Goal: Information Seeking & Learning: Learn about a topic

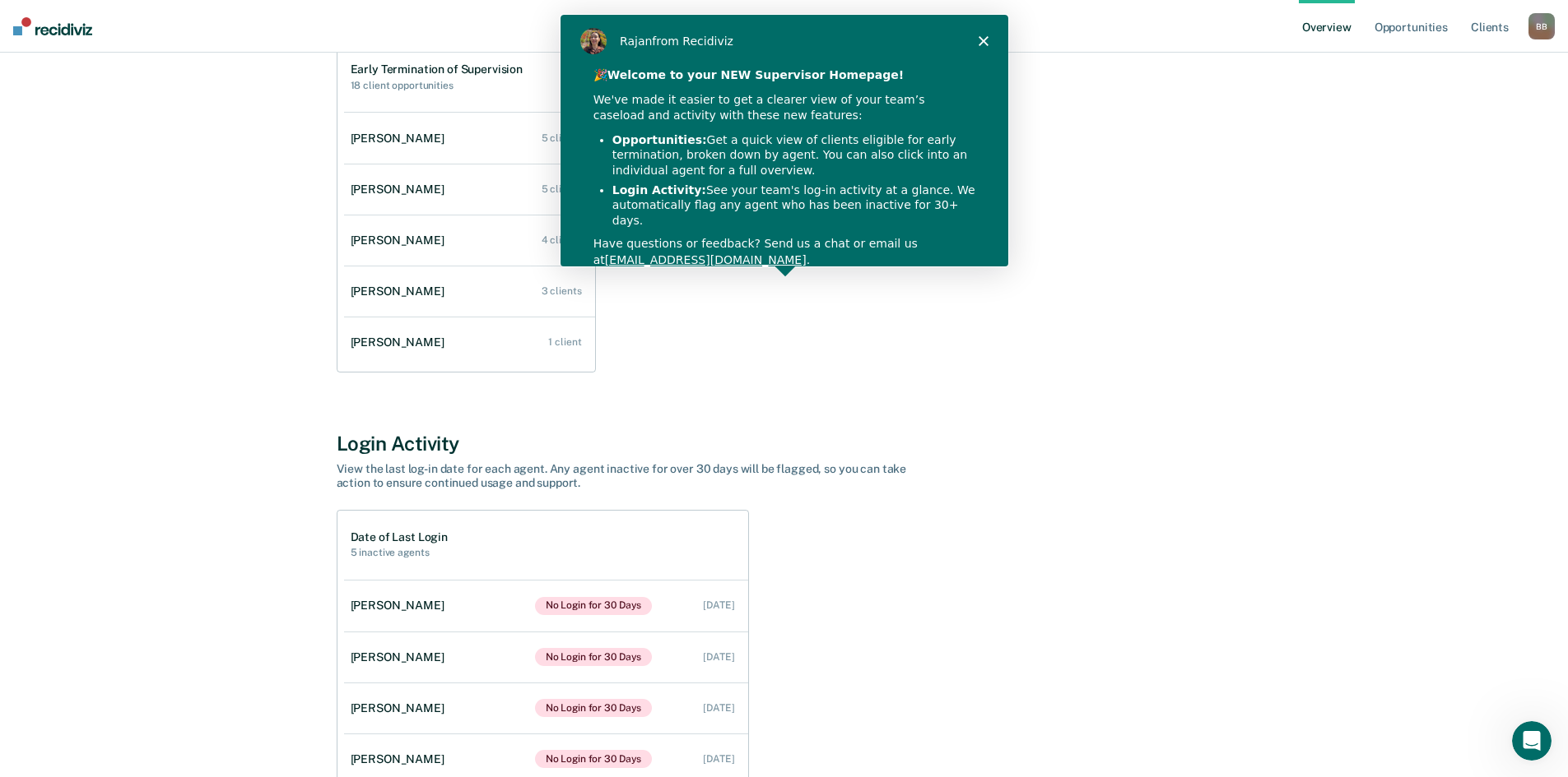
drag, startPoint x: 940, startPoint y: 301, endPoint x: 933, endPoint y: 310, distance: 11.4
click at [939, 301] on div "Product tour overlay" at bounding box center [784, 388] width 1568 height 777
click at [423, 139] on div "Product tour overlay" at bounding box center [784, 388] width 1568 height 777
click at [777, 267] on iframe at bounding box center [784, 140] width 449 height 253
click at [981, 32] on div "[PERSON_NAME] from Recidiviz" at bounding box center [782, 41] width 447 height 53
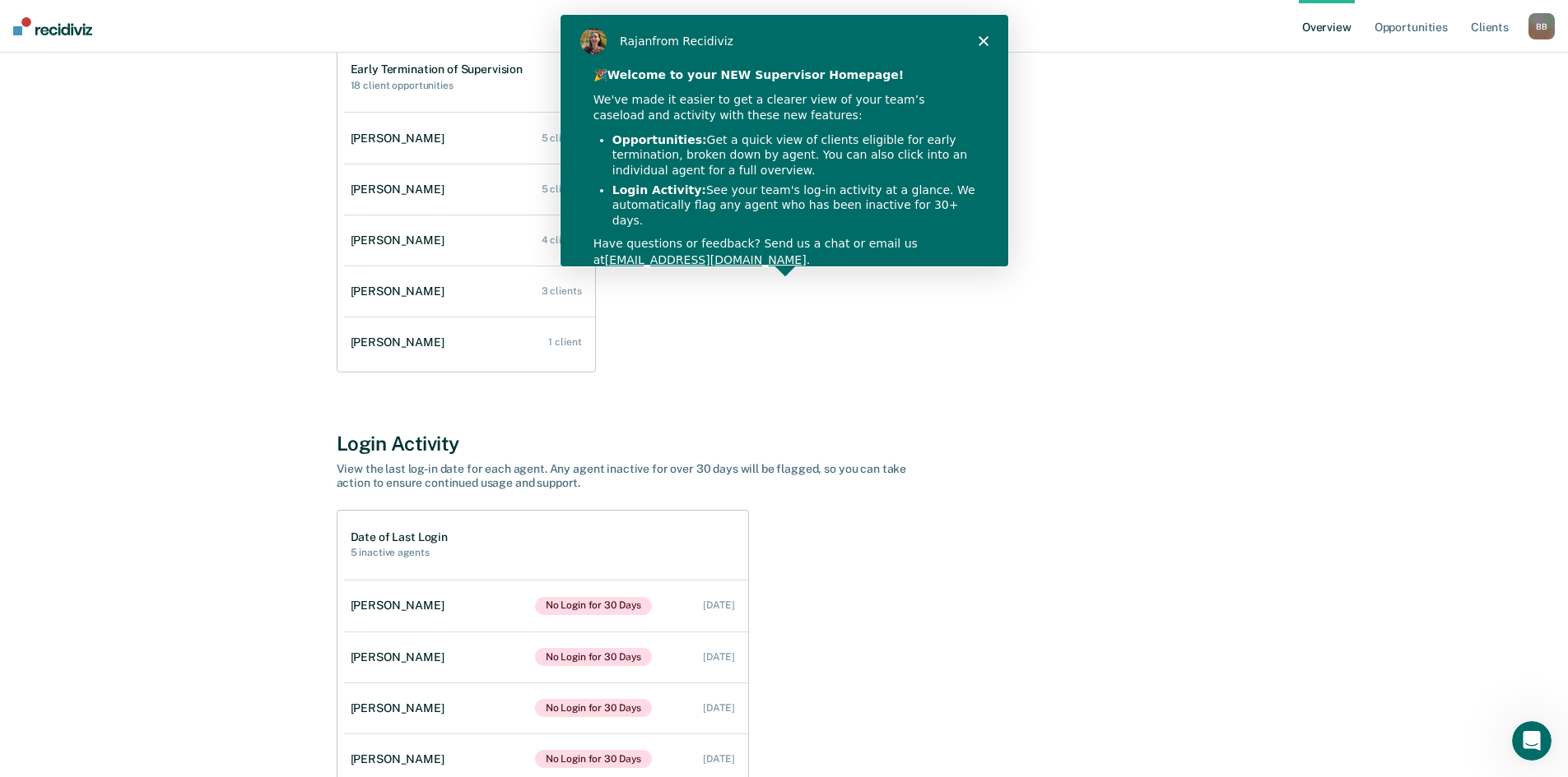
click at [984, 38] on polygon "Close" at bounding box center [981, 40] width 10 height 10
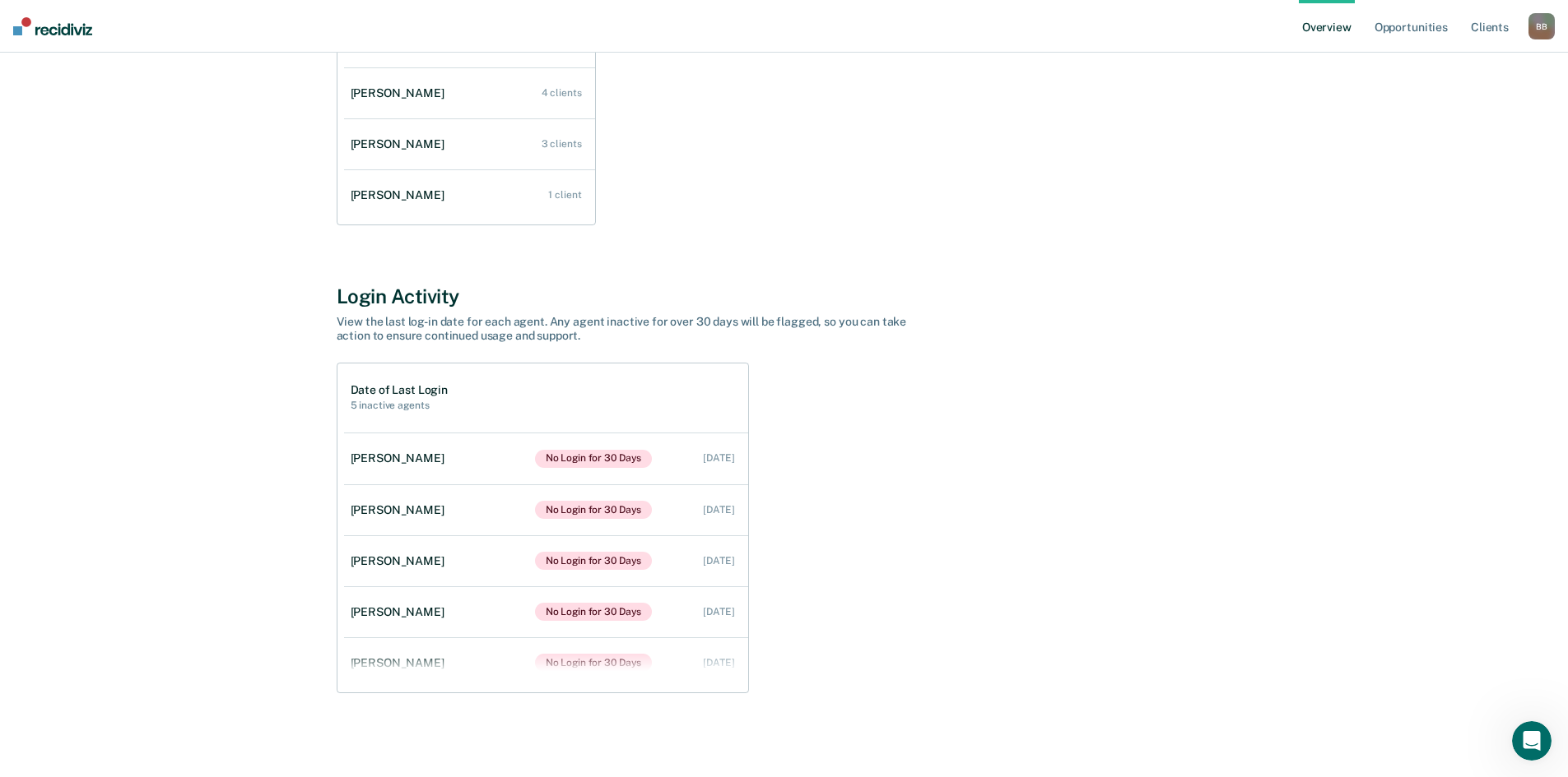
scroll to position [349, 0]
click at [733, 568] on link "[PERSON_NAME] No Login for 30 Days [DATE]" at bounding box center [546, 559] width 404 height 51
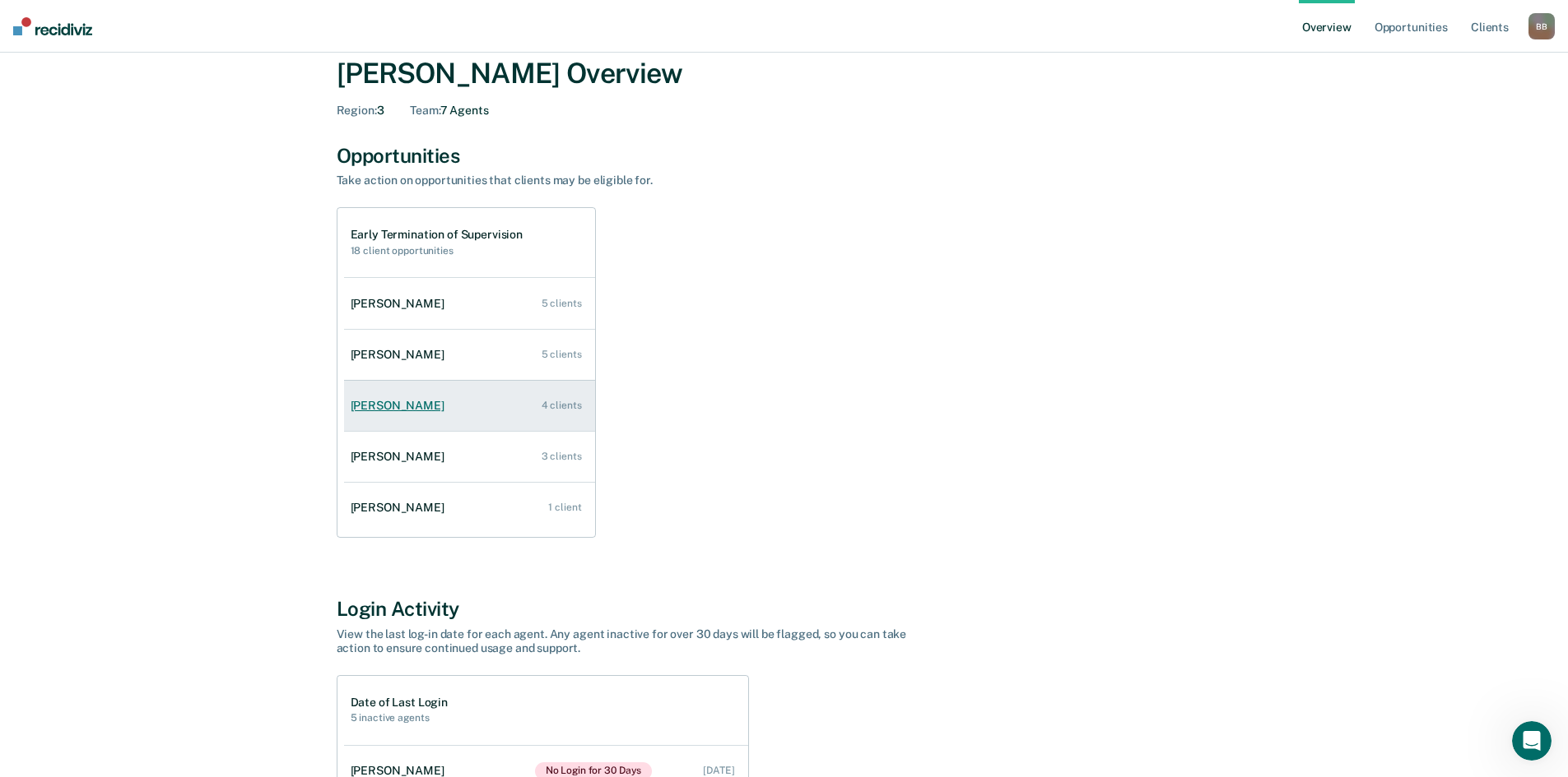
scroll to position [20, 0]
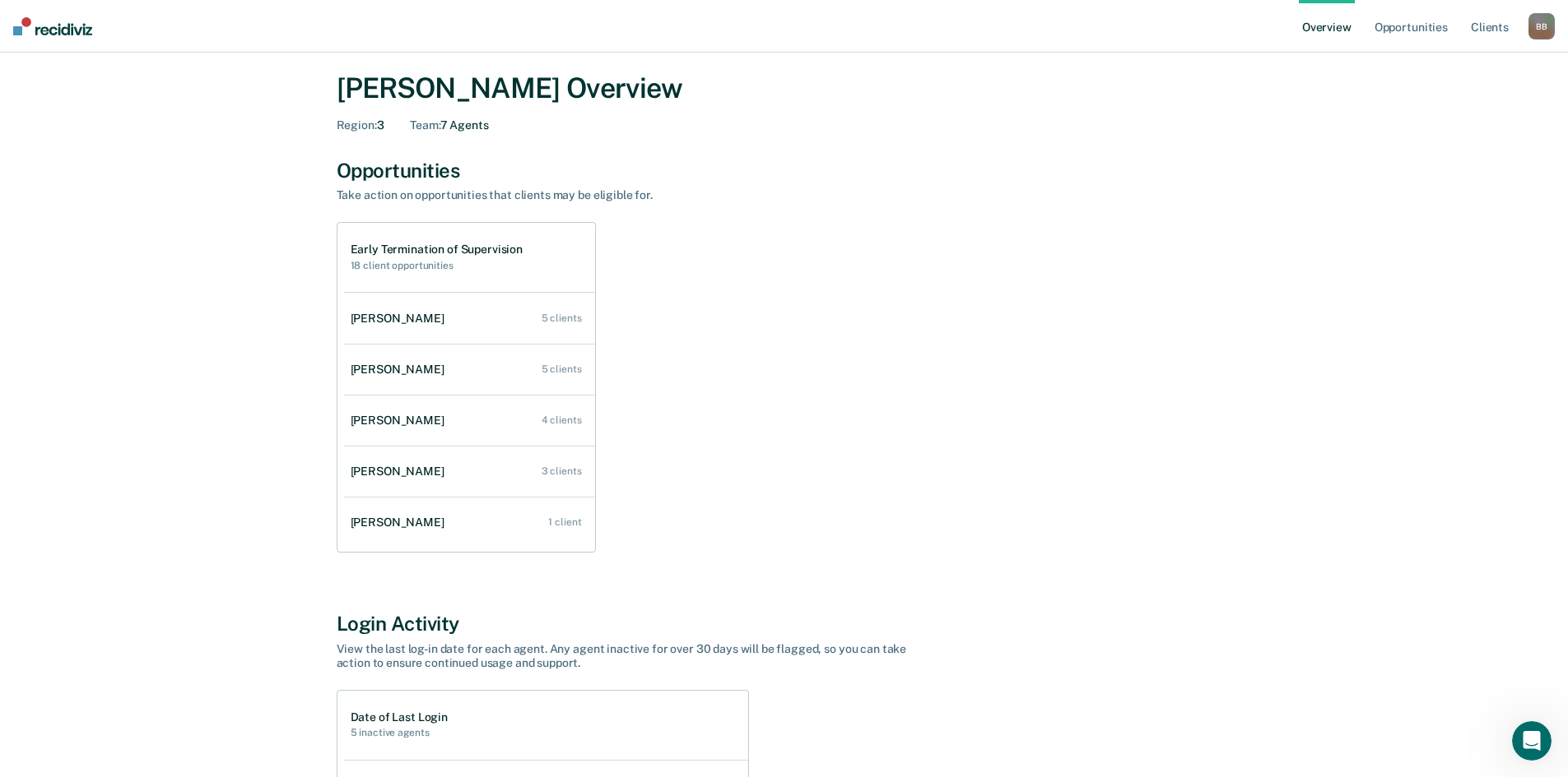
click at [566, 312] on div "5 clients" at bounding box center [562, 318] width 41 height 11
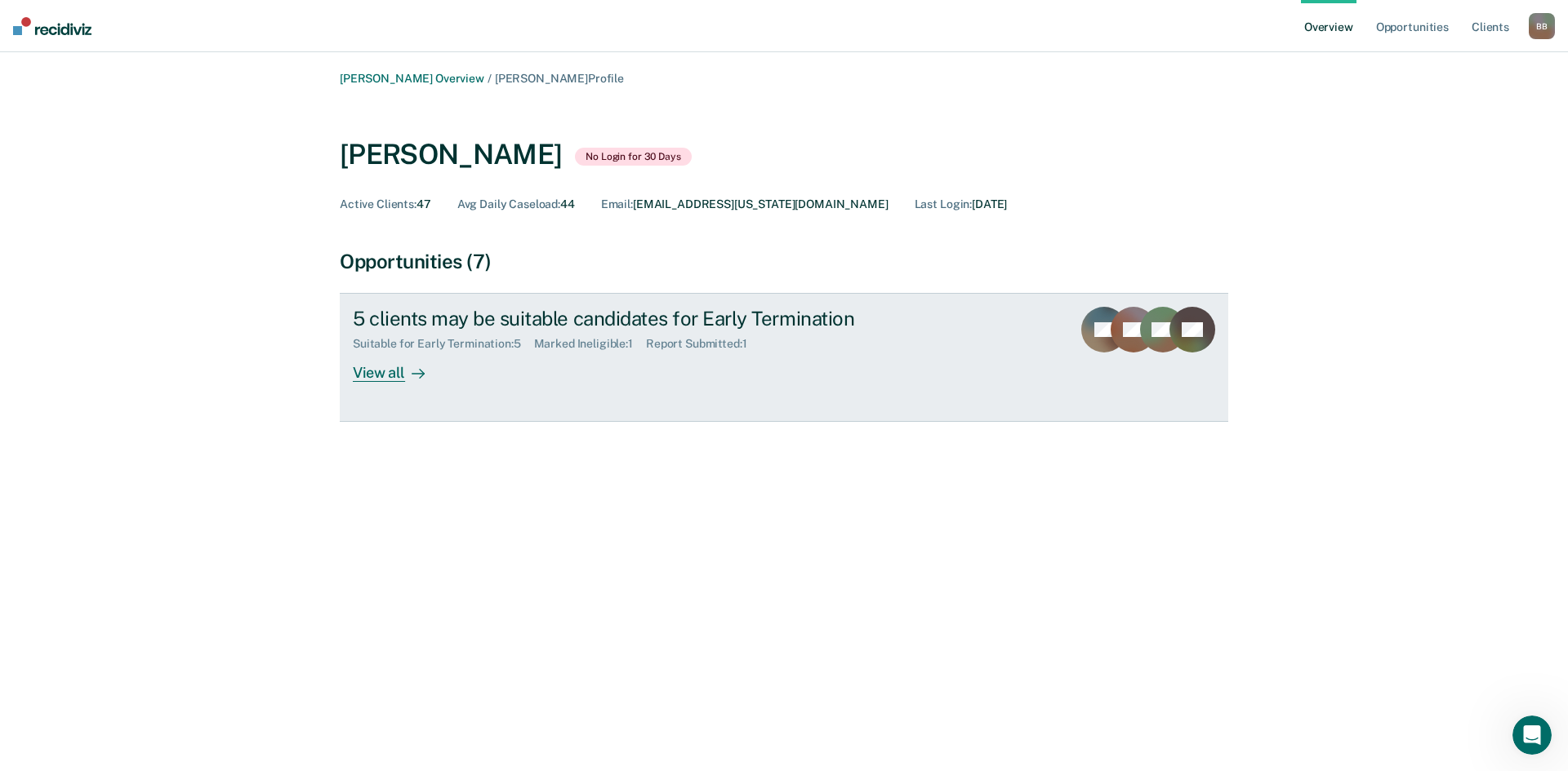
click at [376, 377] on div "View all" at bounding box center [398, 367] width 91 height 32
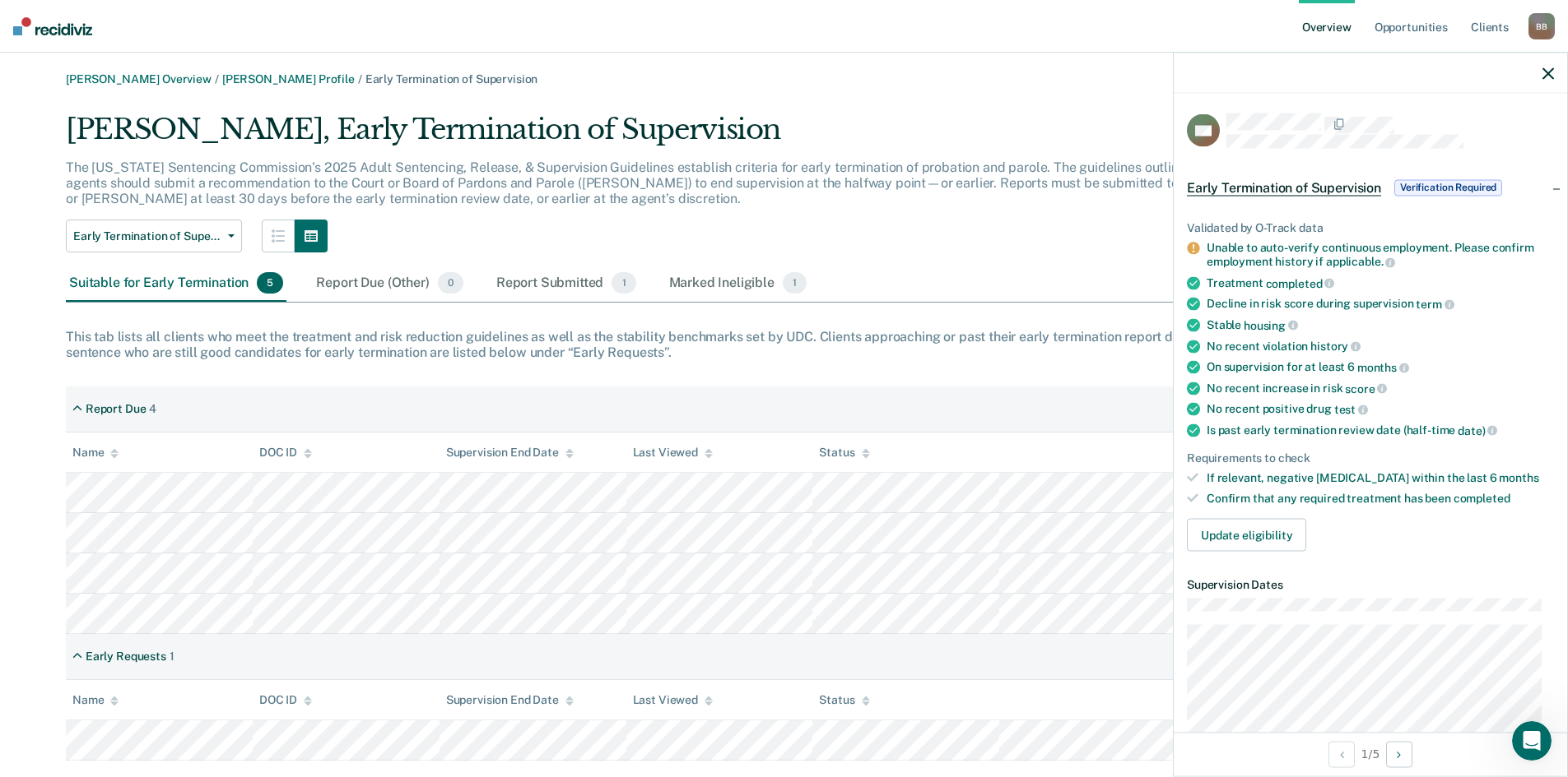
drag, startPoint x: 1552, startPoint y: 68, endPoint x: 1541, endPoint y: 72, distance: 11.7
click at [1549, 70] on icon "button" at bounding box center [1548, 72] width 11 height 11
drag, startPoint x: 1541, startPoint y: 72, endPoint x: 1531, endPoint y: 77, distance: 11.2
click at [1540, 73] on div at bounding box center [1370, 73] width 394 height 41
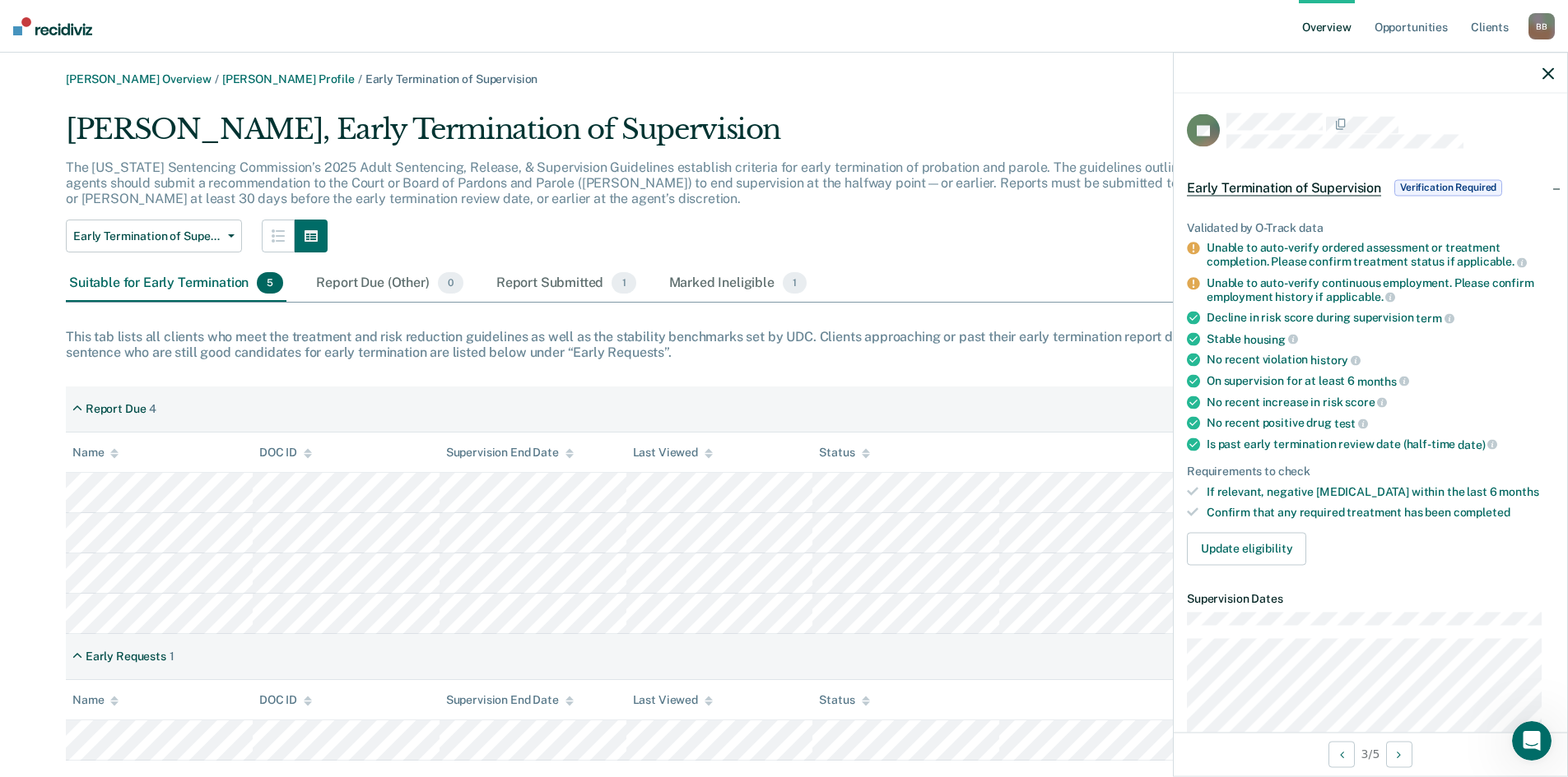
click at [1549, 73] on icon "button" at bounding box center [1548, 72] width 11 height 11
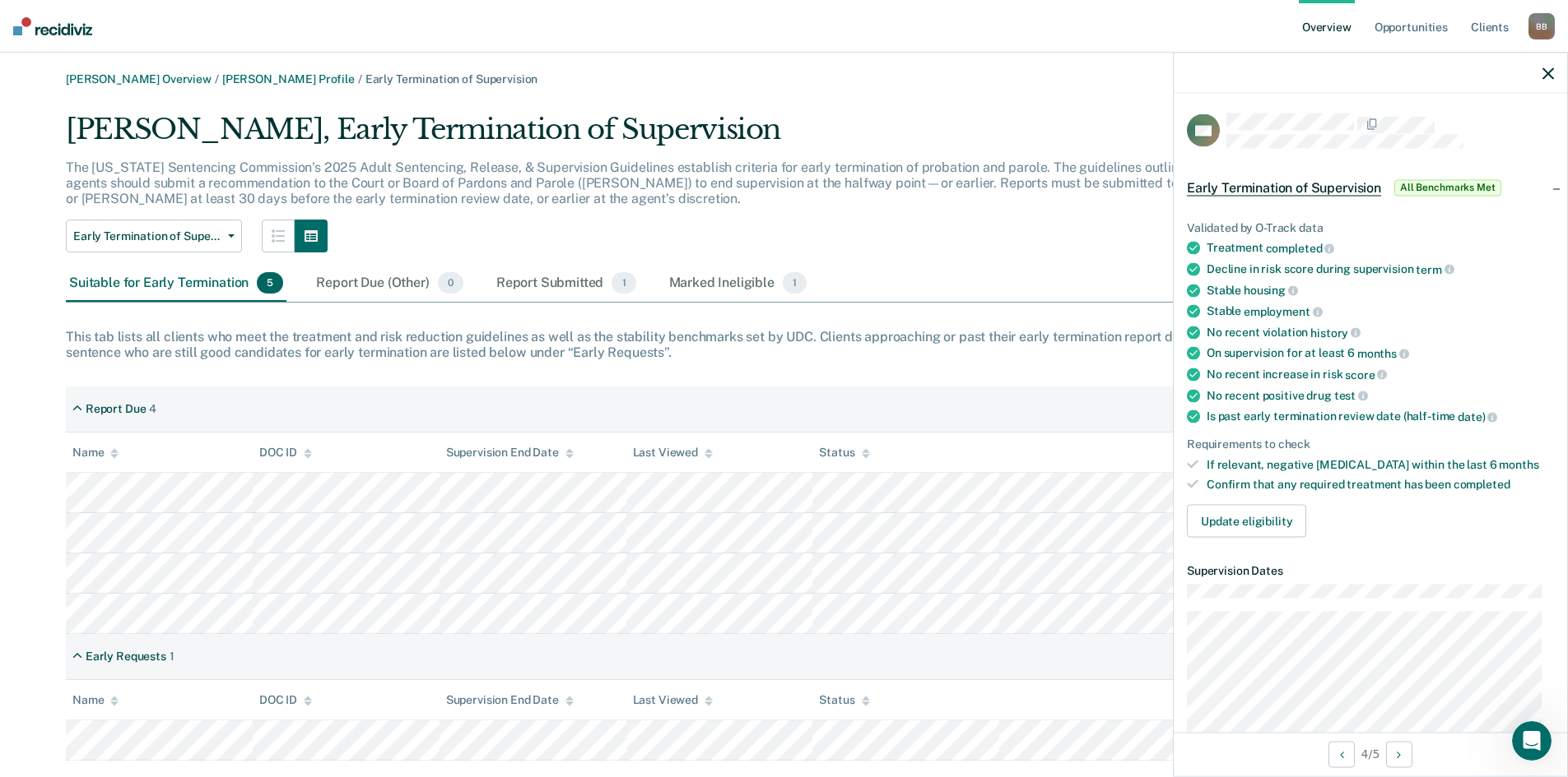
drag, startPoint x: 1542, startPoint y: 70, endPoint x: 1534, endPoint y: 78, distance: 11.3
click at [1540, 73] on div at bounding box center [1370, 73] width 394 height 41
click at [1540, 76] on div at bounding box center [1370, 73] width 394 height 41
click at [1546, 76] on icon "button" at bounding box center [1548, 72] width 11 height 11
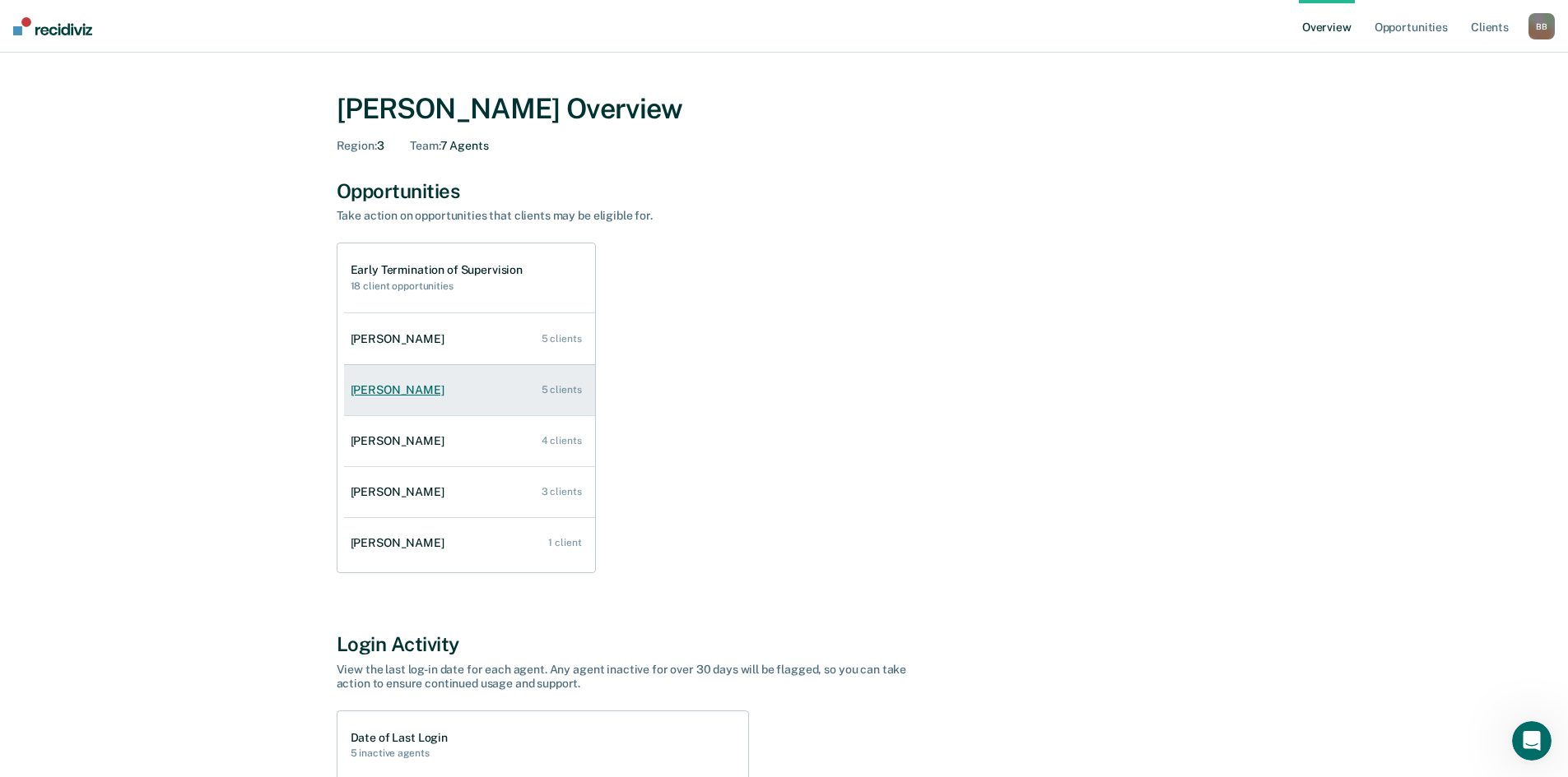
click at [390, 385] on div "[PERSON_NAME]" at bounding box center [401, 391] width 101 height 14
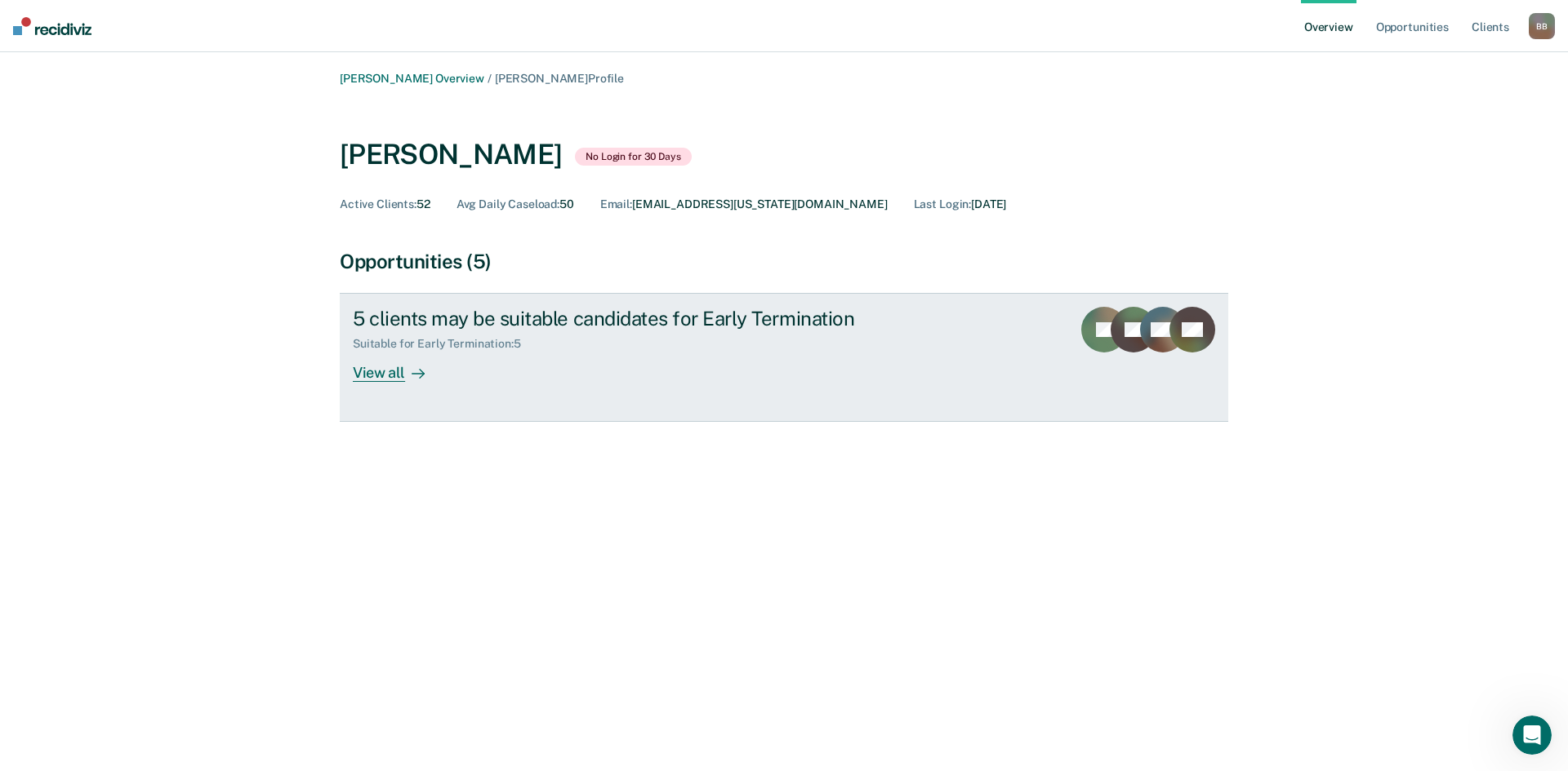
click at [391, 378] on div "View all" at bounding box center [398, 367] width 91 height 32
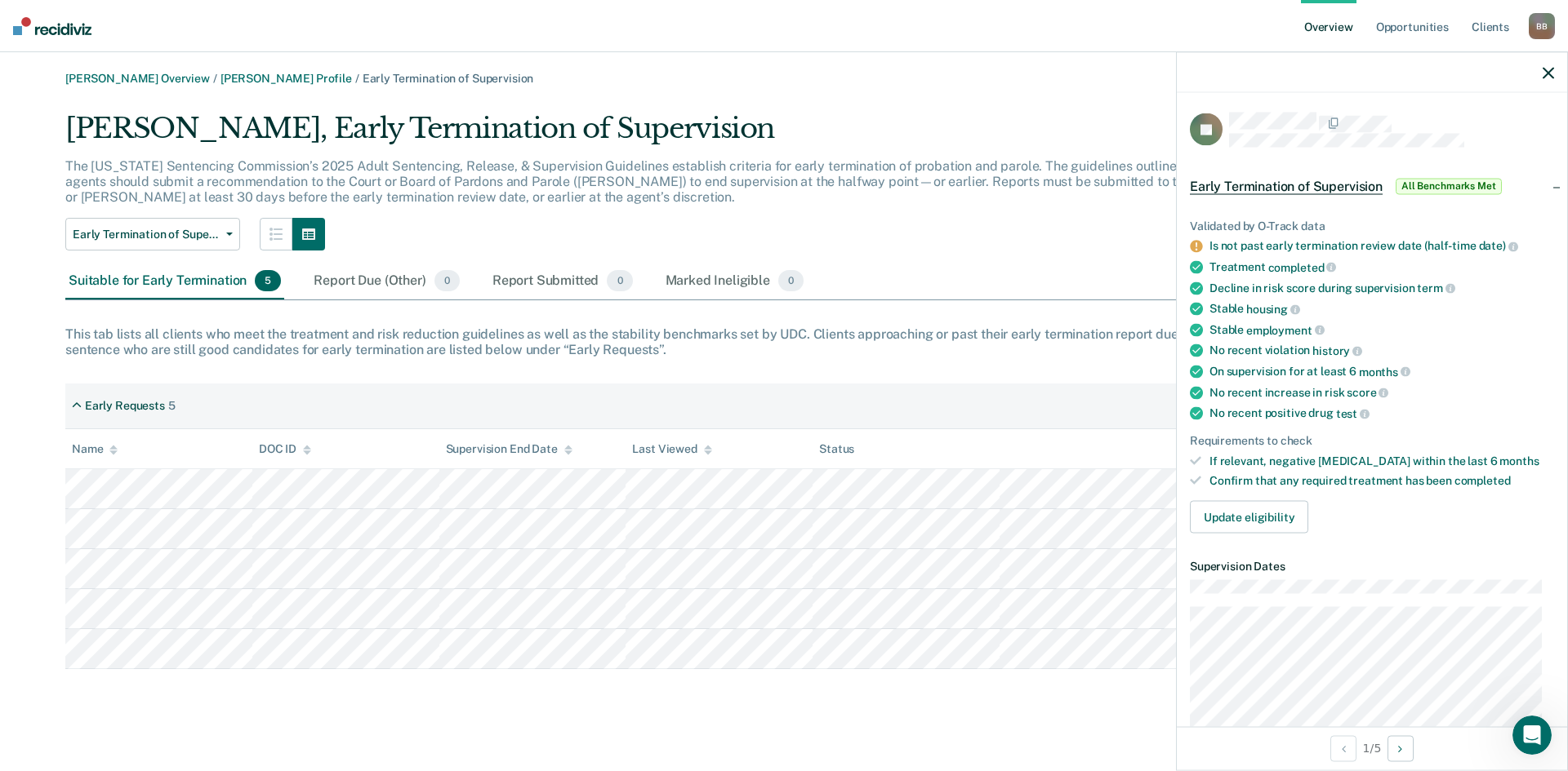
click at [1548, 70] on icon "button" at bounding box center [1548, 72] width 11 height 11
click at [1552, 74] on icon "button" at bounding box center [1548, 72] width 11 height 11
click at [1544, 67] on button "button" at bounding box center [1548, 73] width 11 height 14
drag, startPoint x: 1552, startPoint y: 70, endPoint x: 1536, endPoint y: 79, distance: 18.4
click at [1552, 71] on icon "button" at bounding box center [1548, 72] width 11 height 11
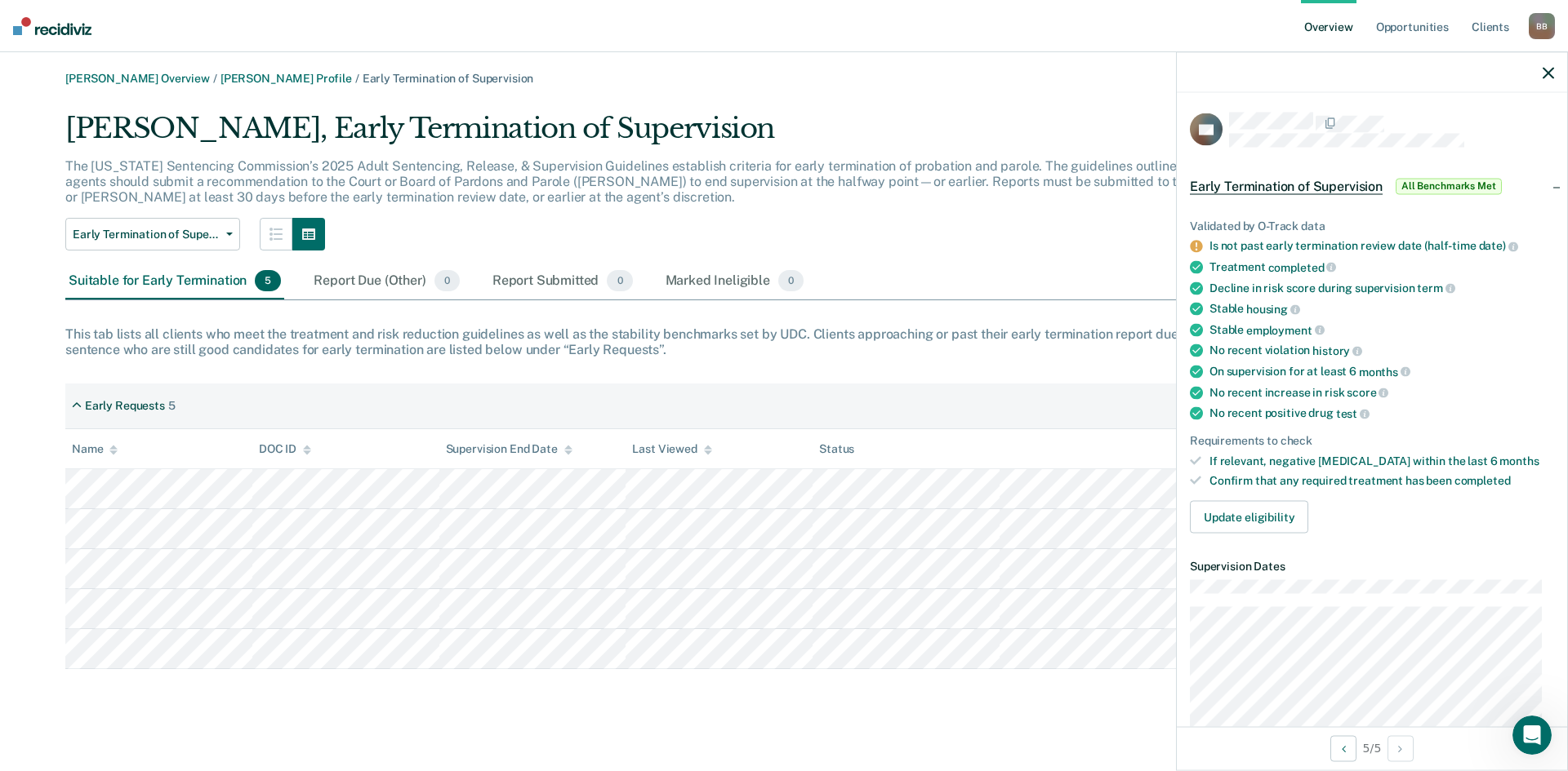
click at [1546, 74] on icon "button" at bounding box center [1548, 72] width 11 height 11
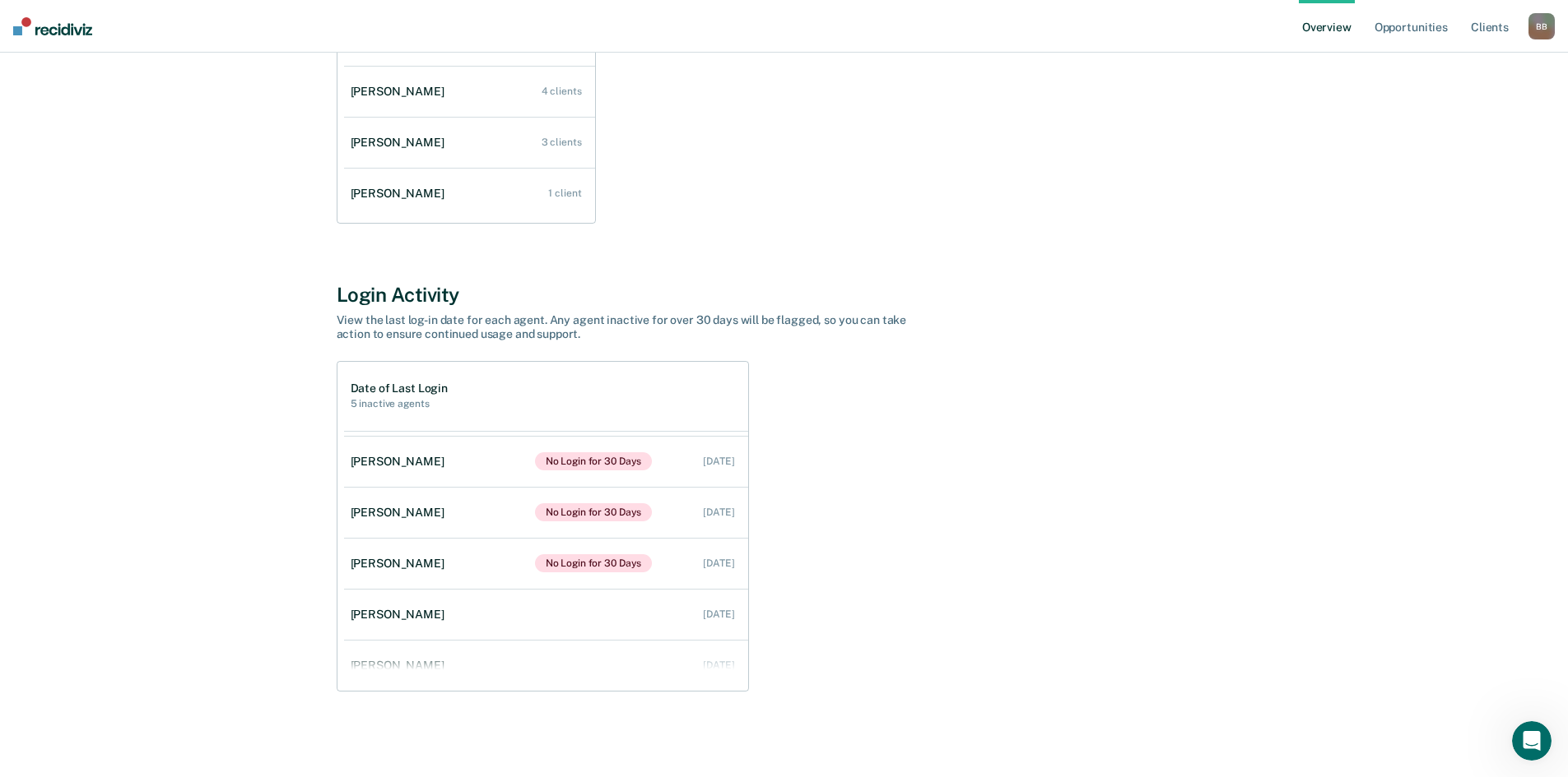
scroll to position [117, 0]
